Goal: Transaction & Acquisition: Purchase product/service

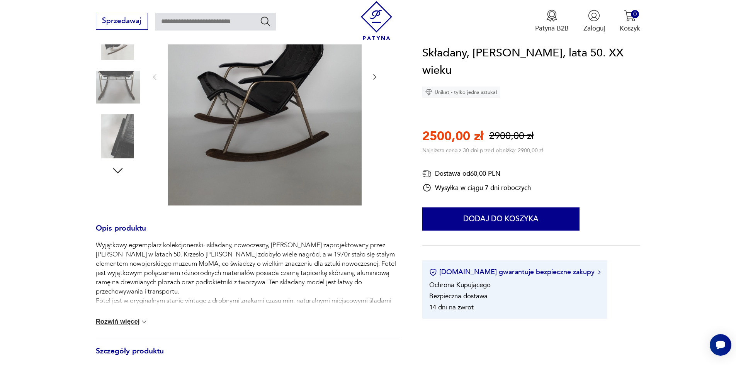
scroll to position [193, 0]
click at [106, 320] on button "Rozwiń więcej" at bounding box center [122, 322] width 53 height 8
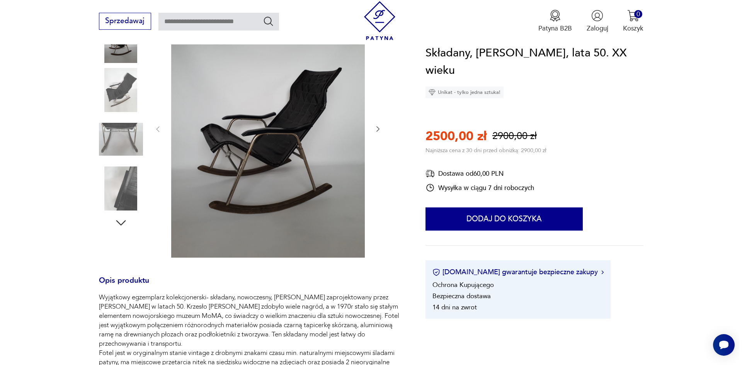
scroll to position [155, 0]
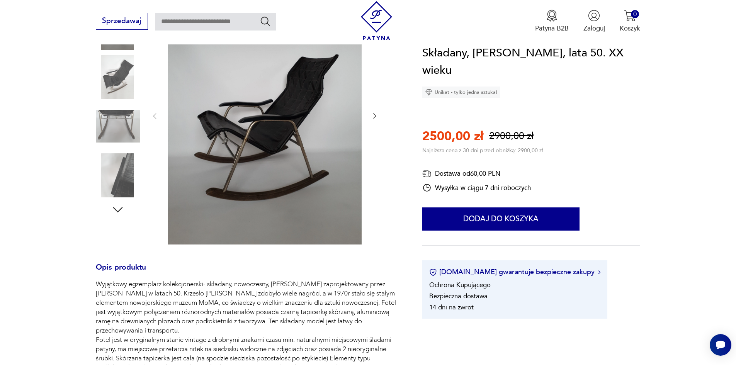
click at [244, 144] on img at bounding box center [265, 115] width 194 height 258
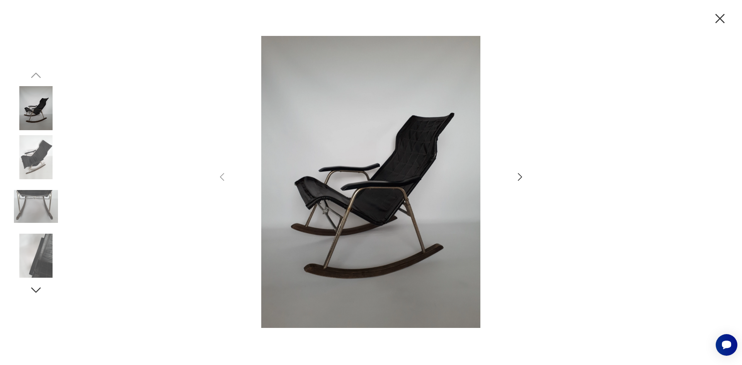
click at [389, 198] on img at bounding box center [371, 182] width 268 height 292
click at [389, 197] on img at bounding box center [371, 182] width 268 height 292
click at [388, 196] on img at bounding box center [371, 182] width 268 height 292
click at [388, 195] on img at bounding box center [371, 182] width 268 height 292
click at [521, 177] on icon "button" at bounding box center [520, 177] width 4 height 8
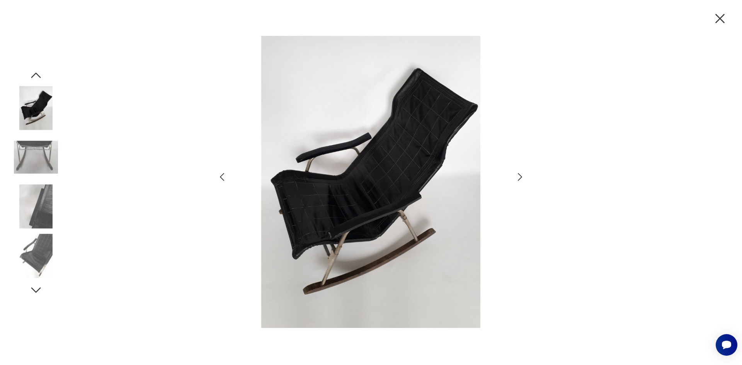
click at [519, 176] on icon "button" at bounding box center [519, 177] width 11 height 11
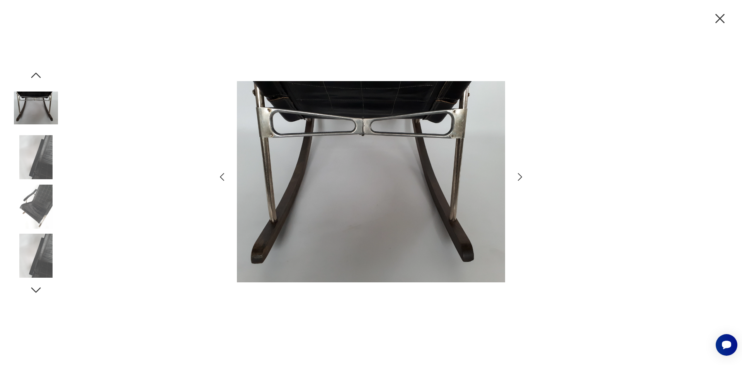
click at [518, 173] on icon "button" at bounding box center [519, 177] width 11 height 11
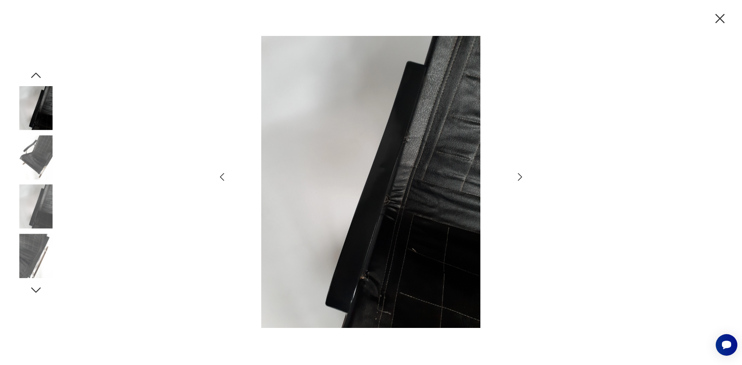
click at [521, 178] on icon "button" at bounding box center [520, 177] width 4 height 8
